Goal: Task Accomplishment & Management: Manage account settings

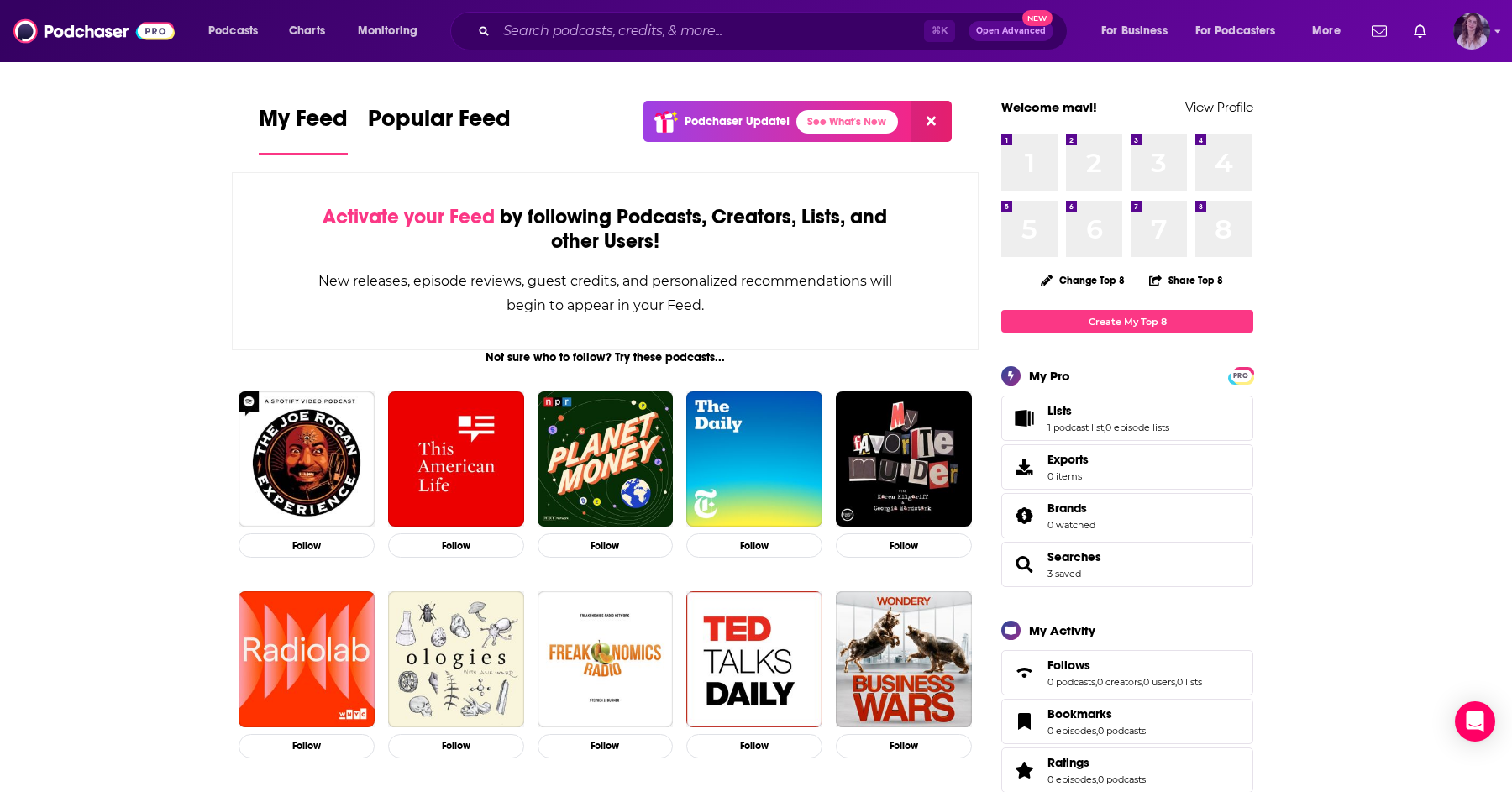
click at [1470, 34] on img "Logged in as mavi" at bounding box center [1472, 31] width 37 height 37
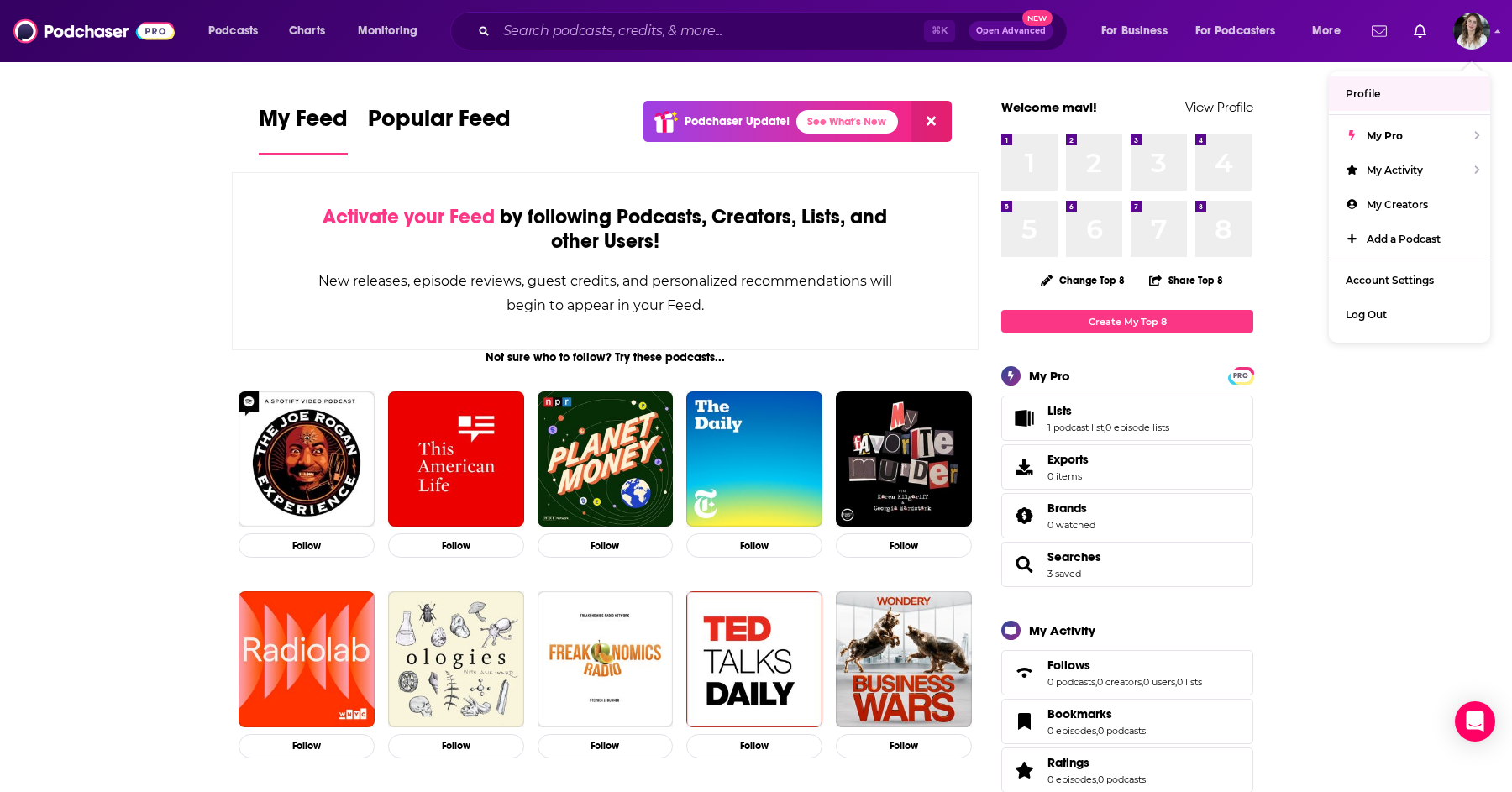
click at [1381, 30] on icon "Show notifications dropdown" at bounding box center [1380, 31] width 15 height 15
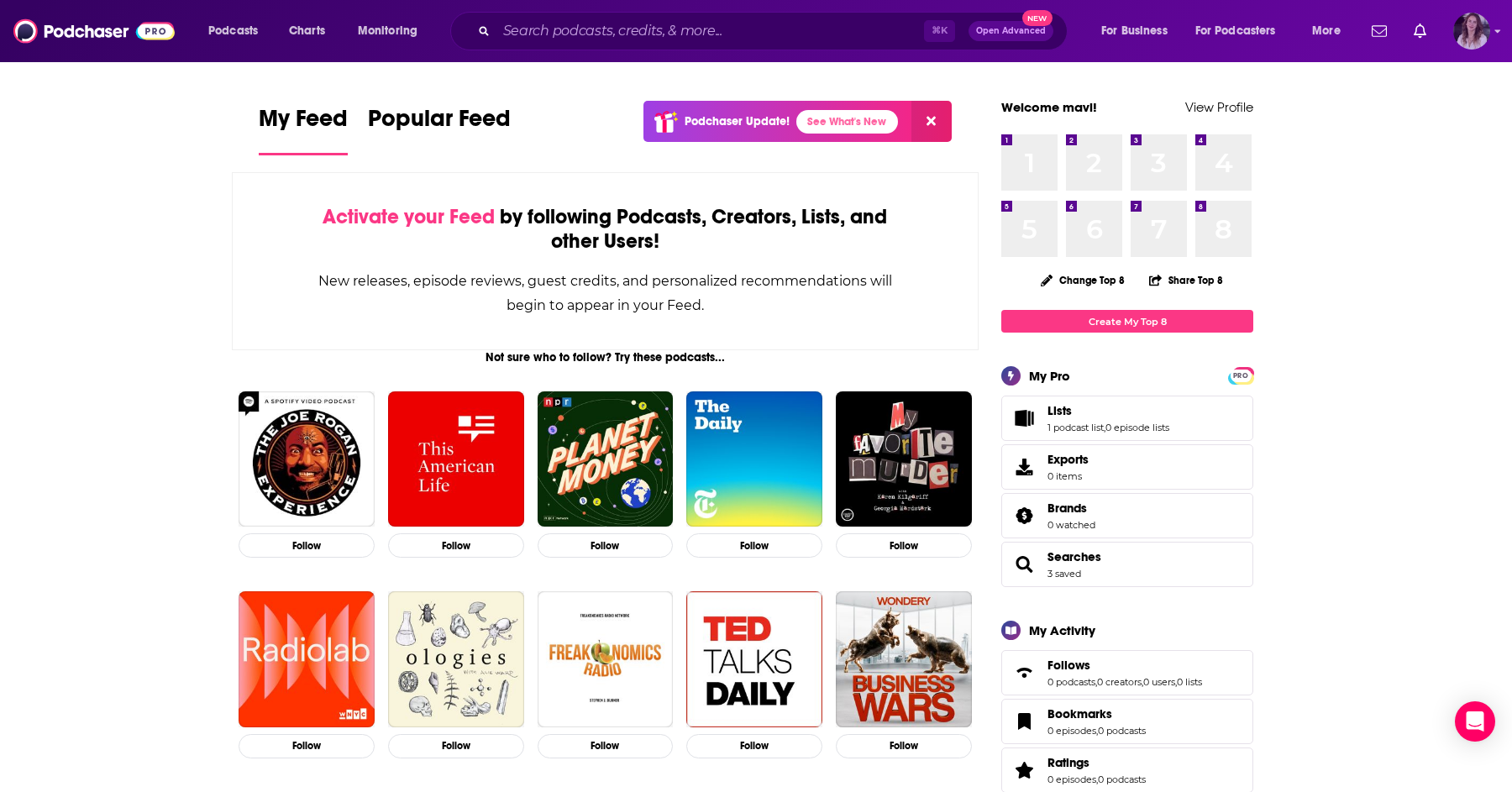
click at [1474, 33] on img "Logged in as mavi" at bounding box center [1472, 31] width 37 height 37
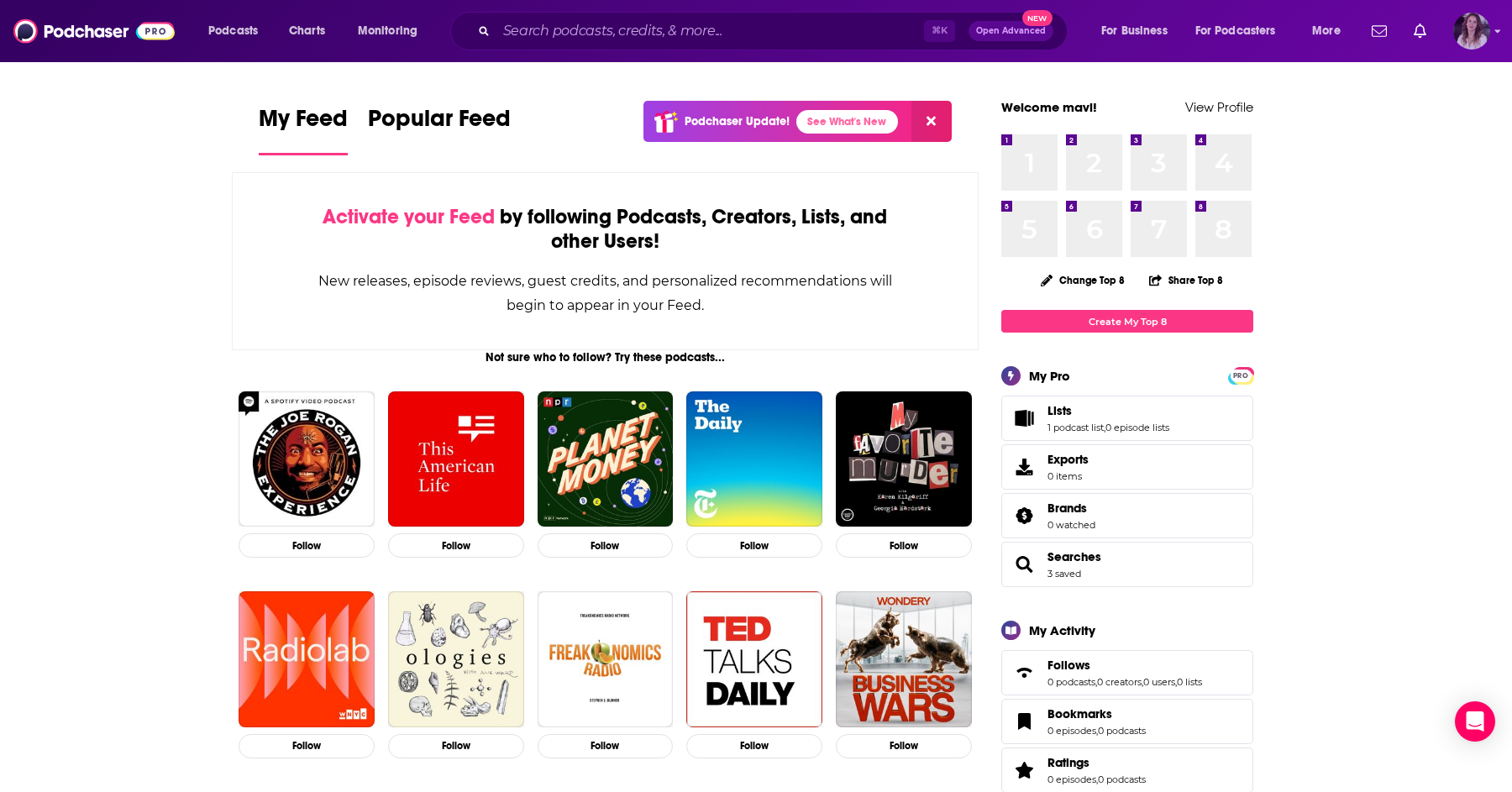
click at [1479, 22] on img "Logged in as mavi" at bounding box center [1472, 31] width 37 height 37
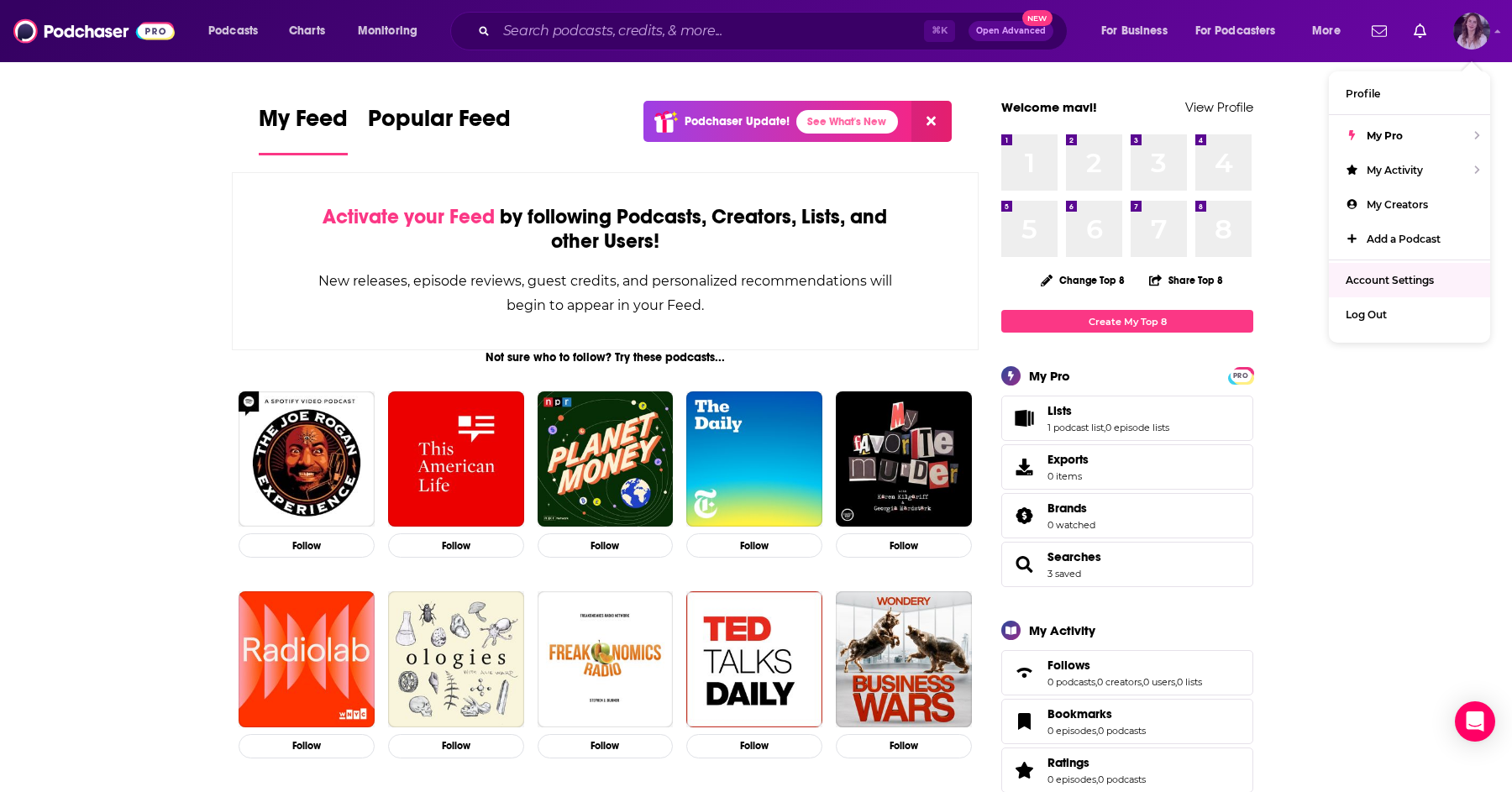
click at [1390, 282] on span "Account Settings" at bounding box center [1390, 280] width 88 height 12
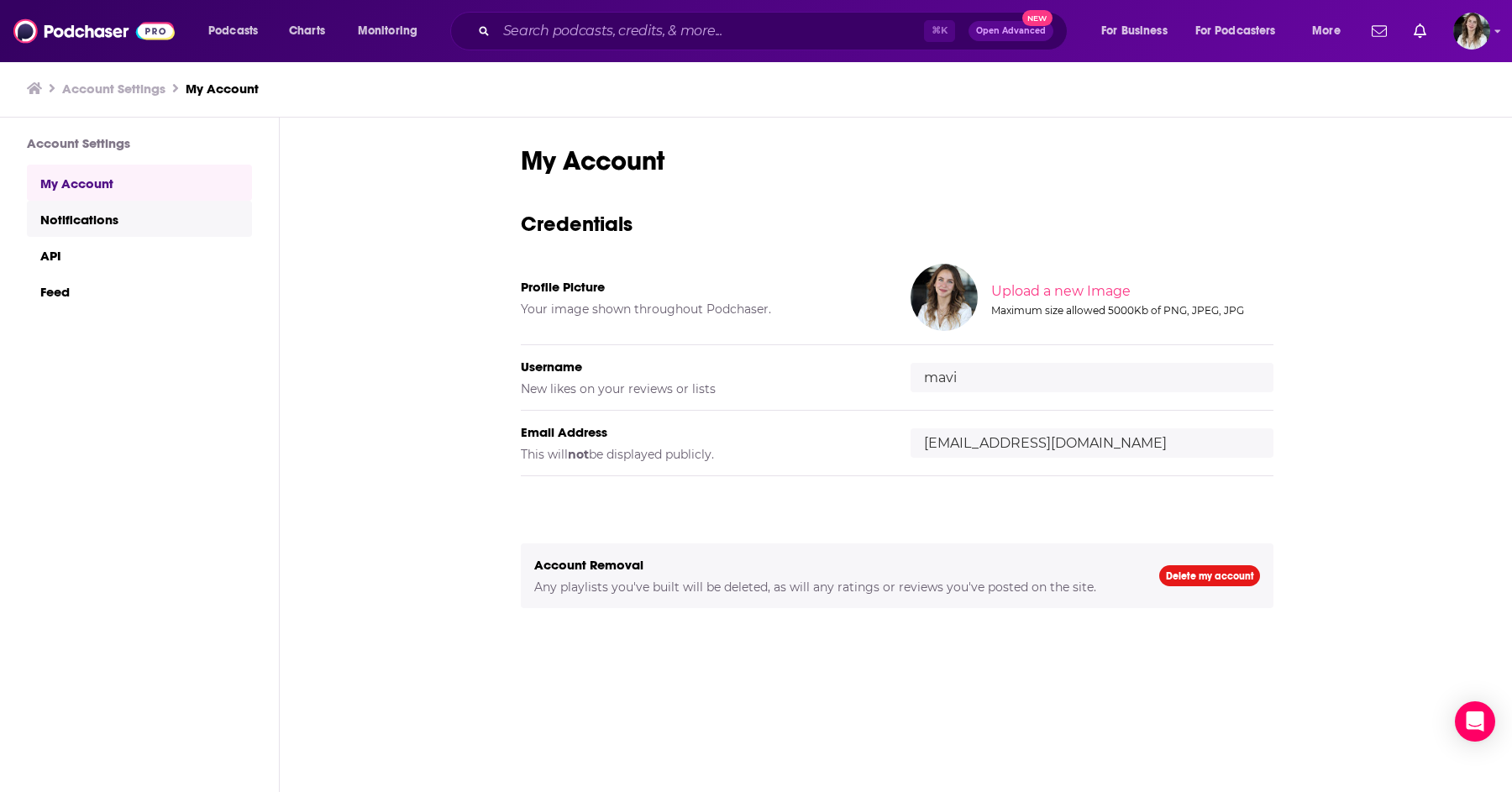
click at [94, 223] on link "Notifications" at bounding box center [139, 218] width 225 height 36
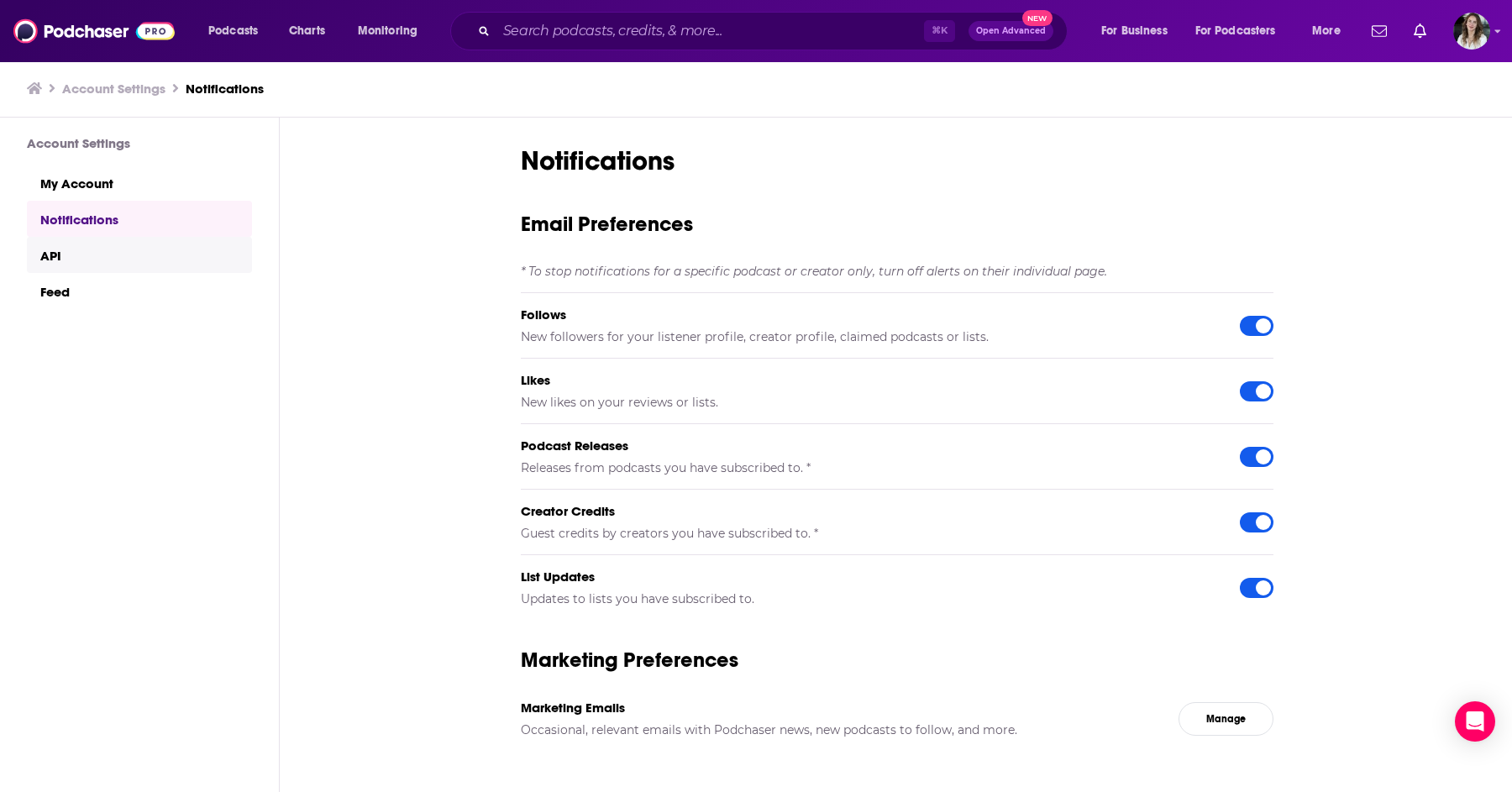
click at [119, 240] on link "API" at bounding box center [139, 254] width 225 height 36
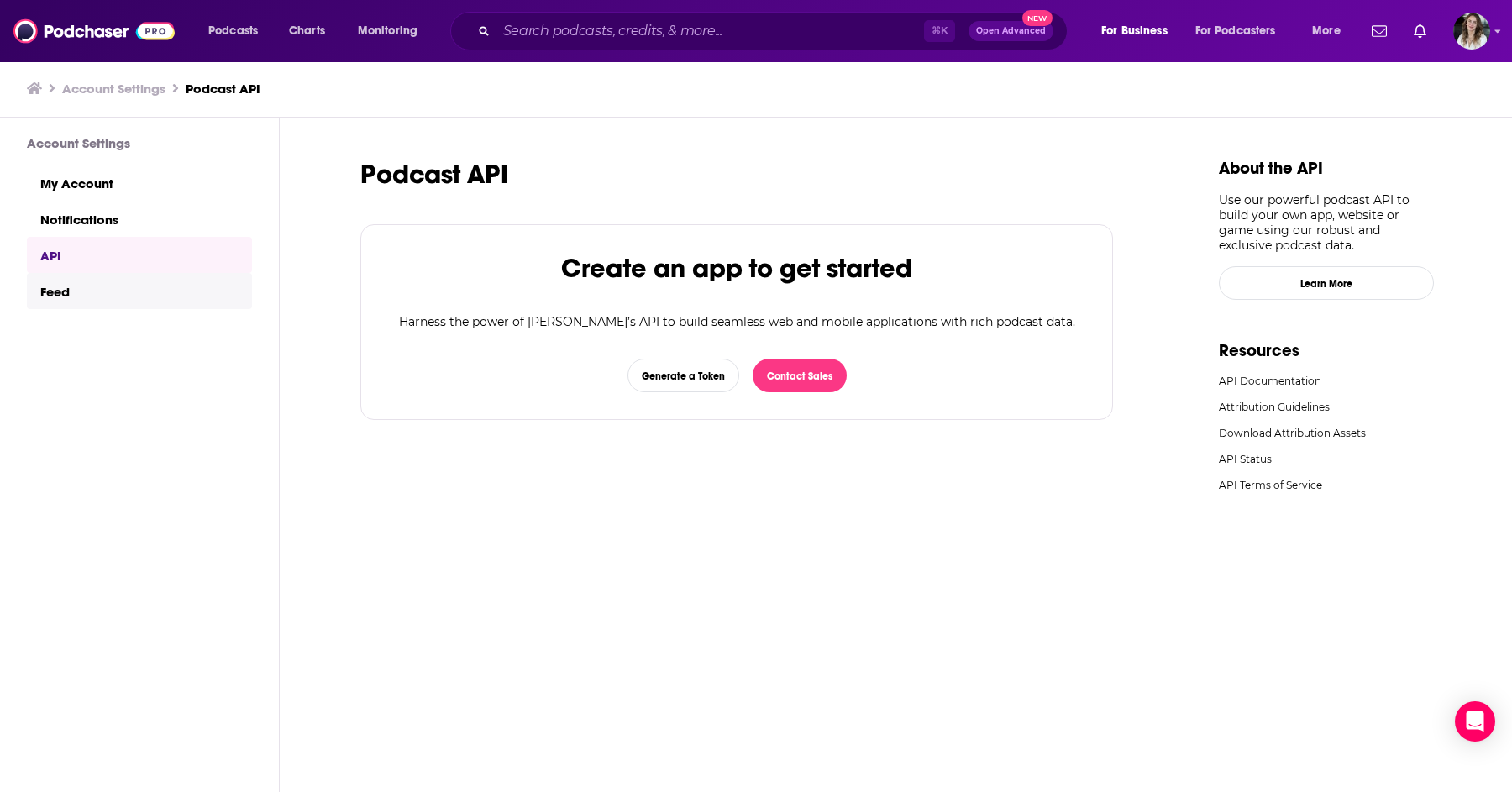
click at [111, 286] on link "Feed" at bounding box center [139, 290] width 225 height 36
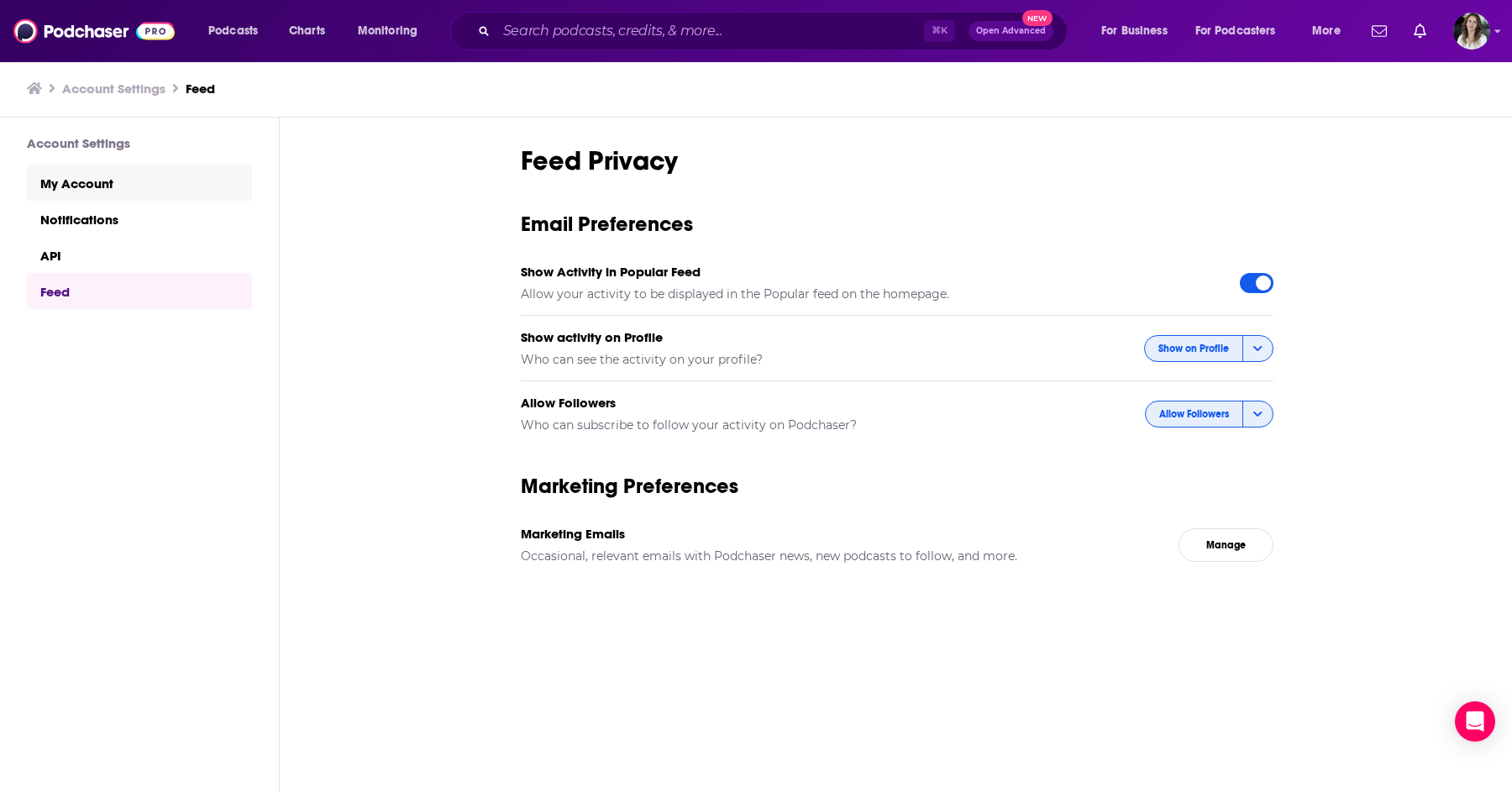
click at [98, 174] on link "My Account" at bounding box center [139, 182] width 225 height 36
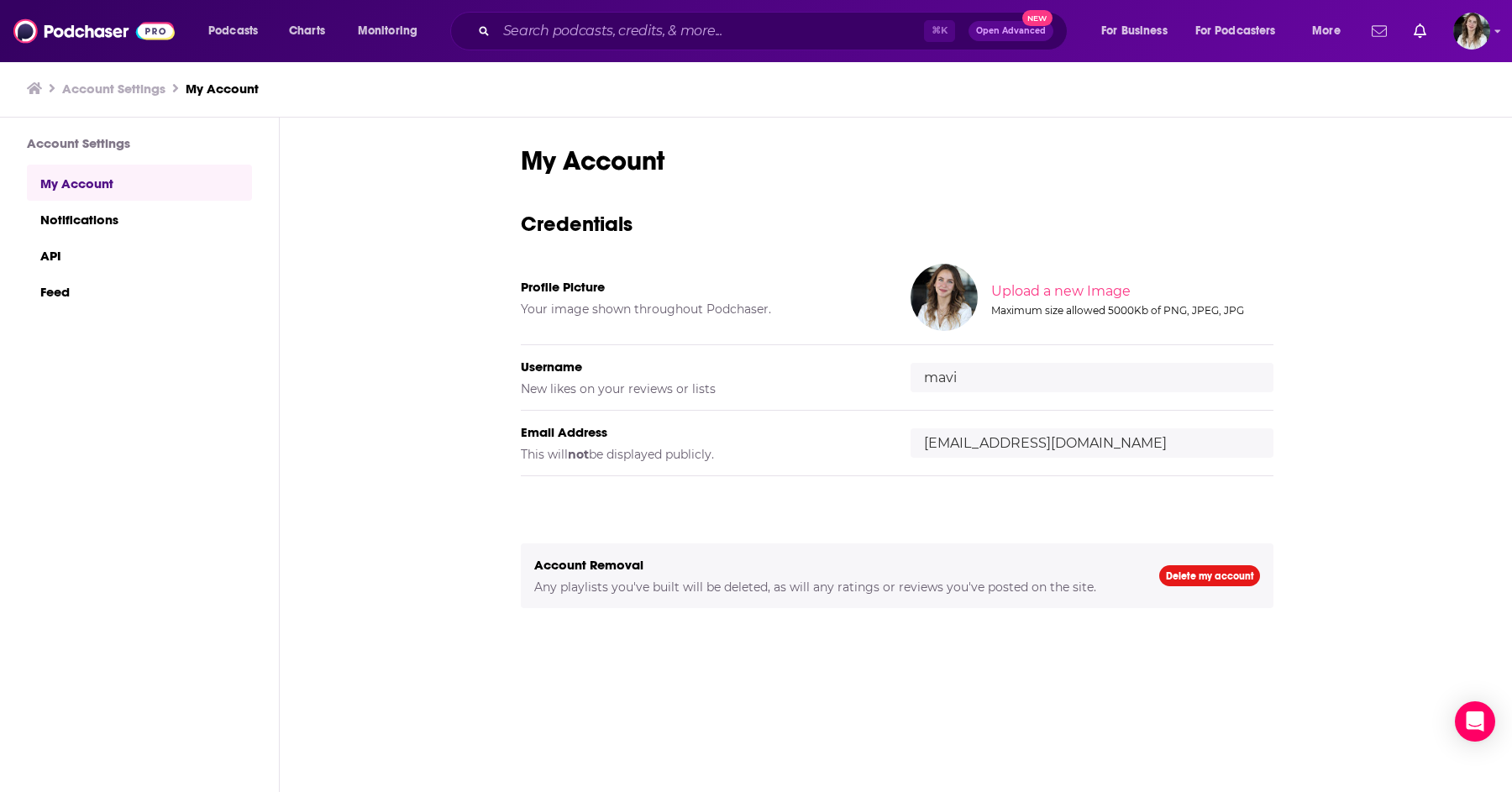
click at [1380, 28] on icon "Show notifications dropdown" at bounding box center [1380, 31] width 15 height 15
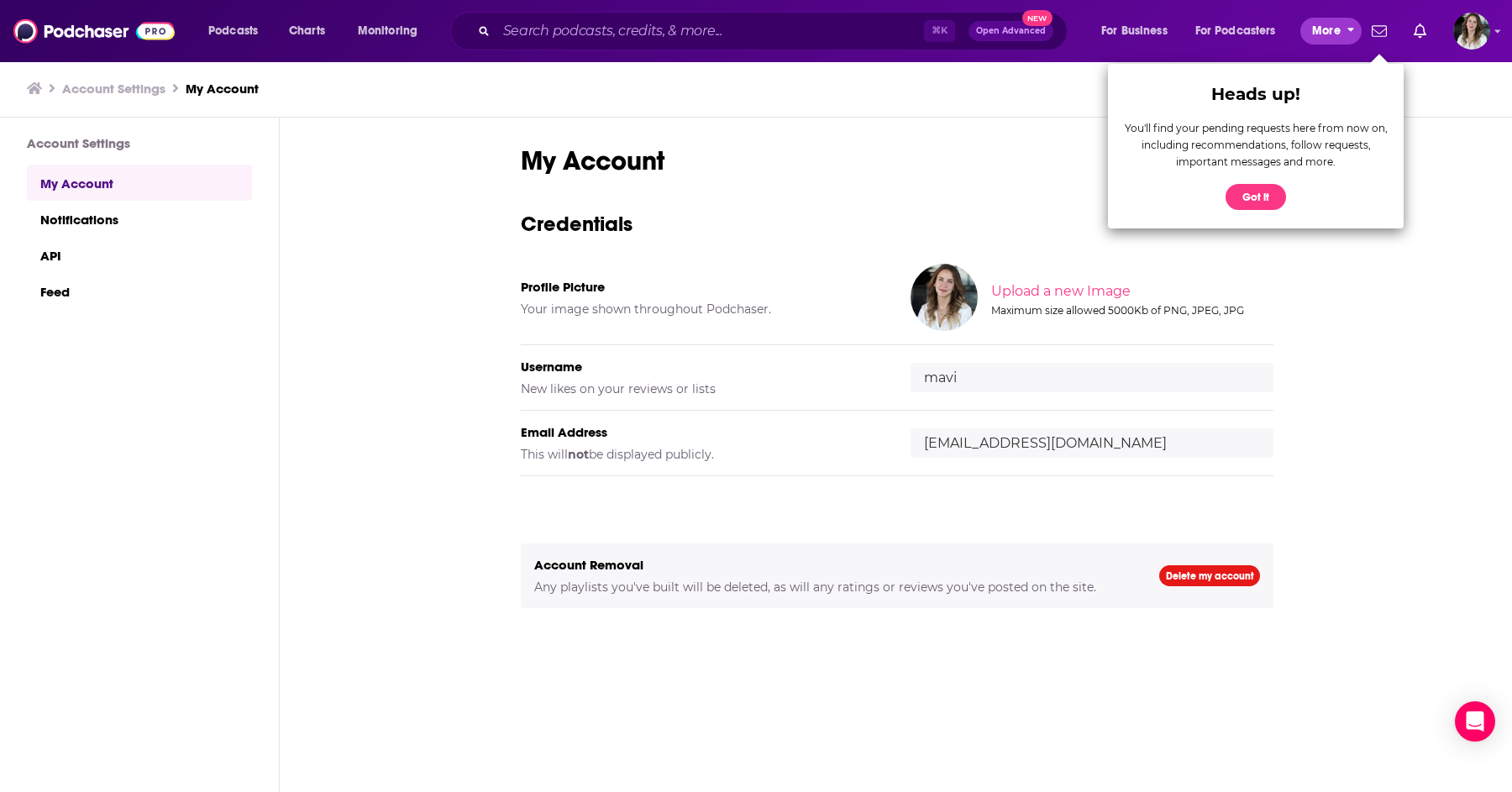
click at [1320, 33] on span "More" at bounding box center [1327, 31] width 28 height 24
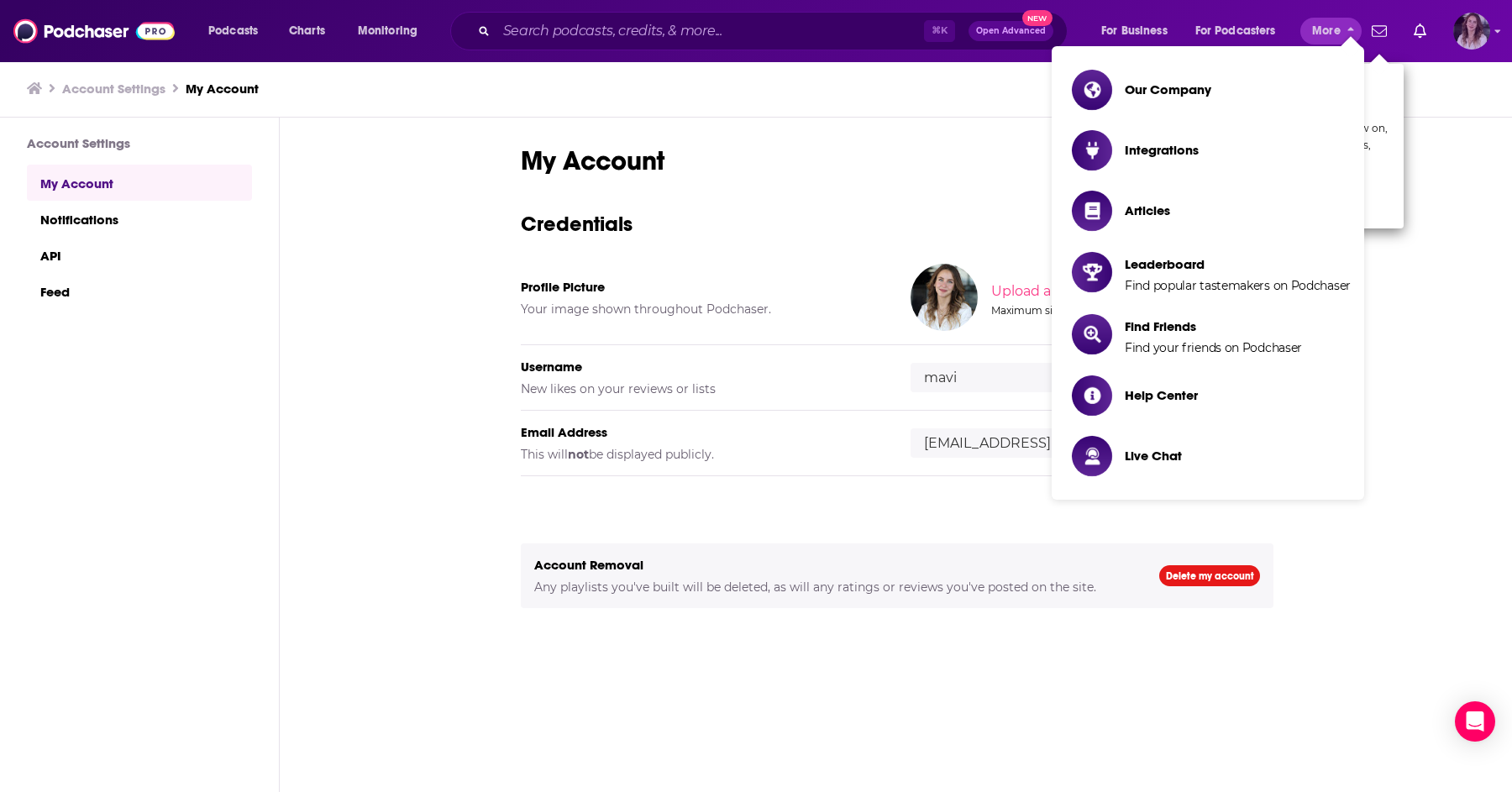
click at [1495, 36] on div "Show profile menu" at bounding box center [1498, 33] width 7 height 19
